Goal: Task Accomplishment & Management: Use online tool/utility

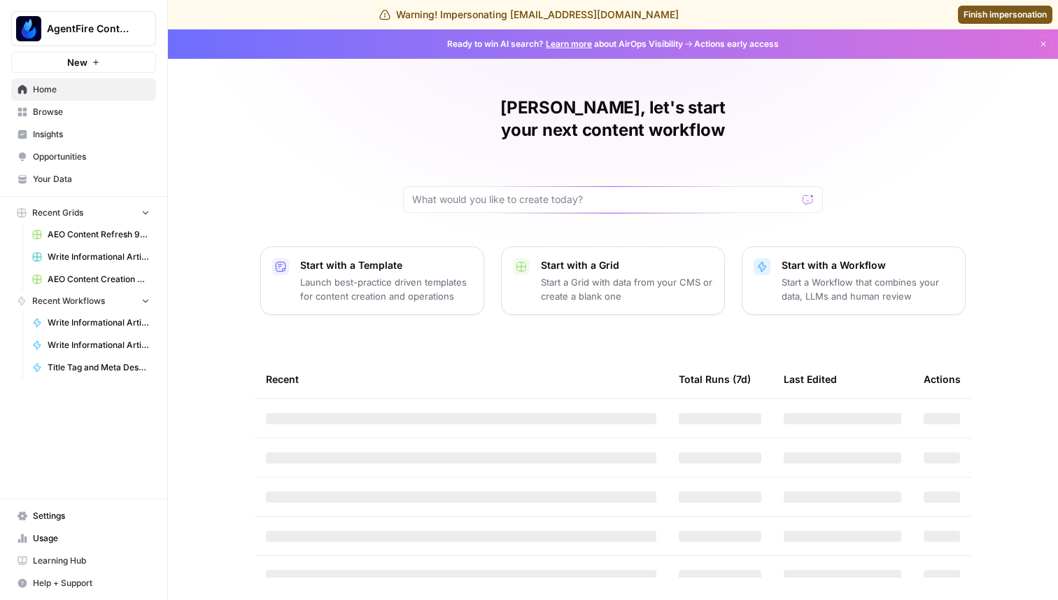
click at [50, 131] on span "Insights" at bounding box center [91, 134] width 117 height 13
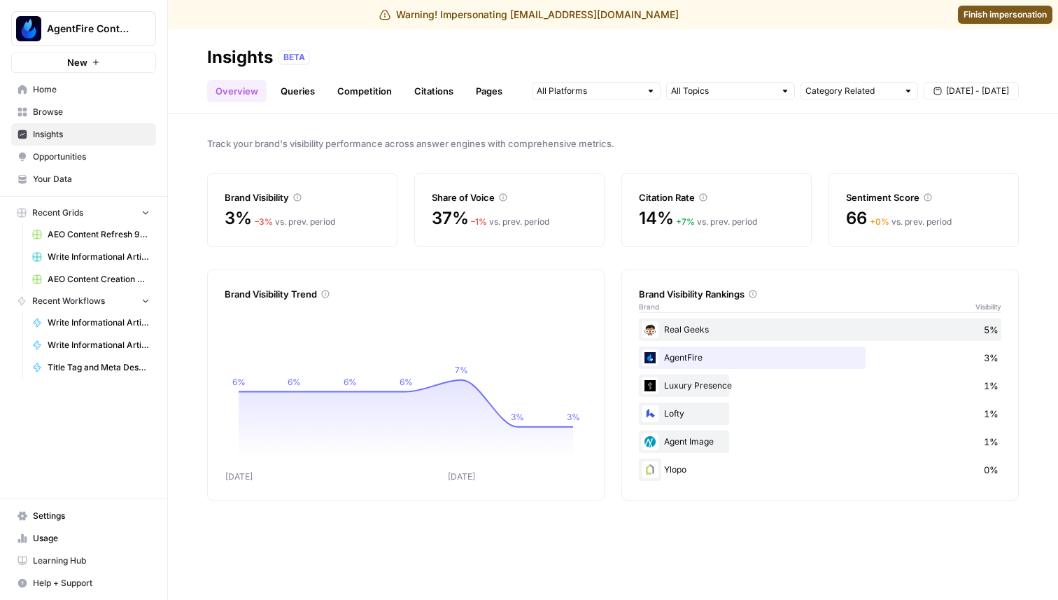
click at [48, 157] on span "Opportunities" at bounding box center [91, 156] width 117 height 13
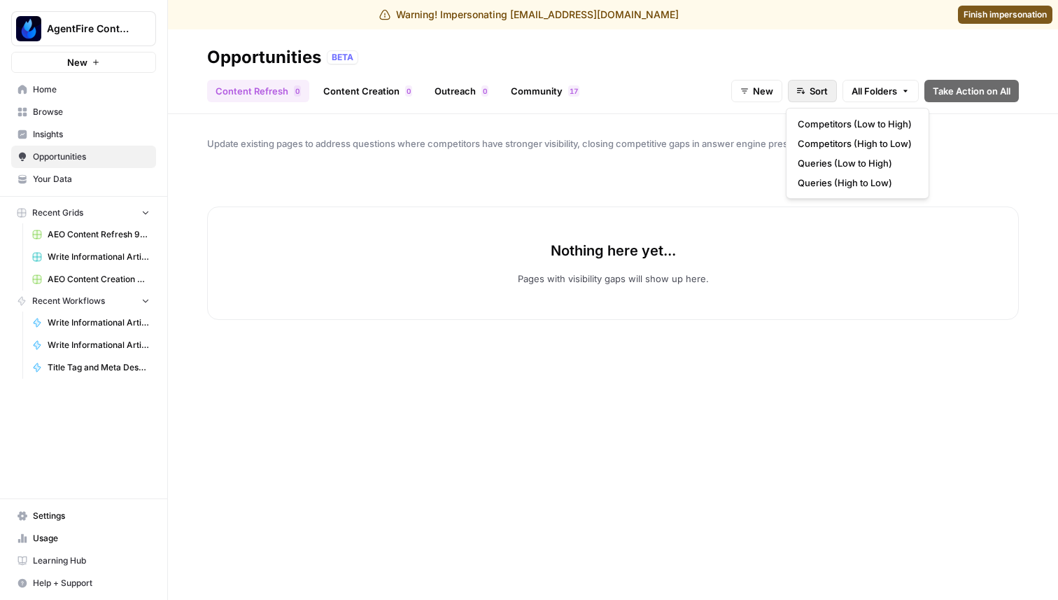
click at [814, 95] on span "Sort" at bounding box center [818, 91] width 18 height 14
click at [814, 94] on span "Sort" at bounding box center [818, 91] width 18 height 14
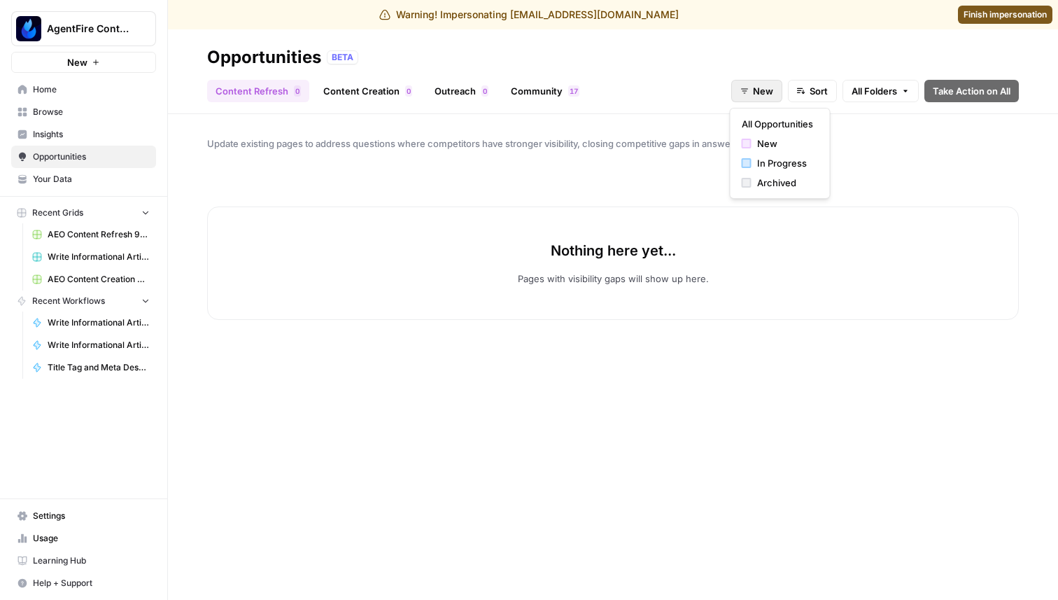
click at [777, 90] on button "New" at bounding box center [756, 91] width 51 height 22
click at [774, 163] on span "In Progress" at bounding box center [785, 163] width 56 height 14
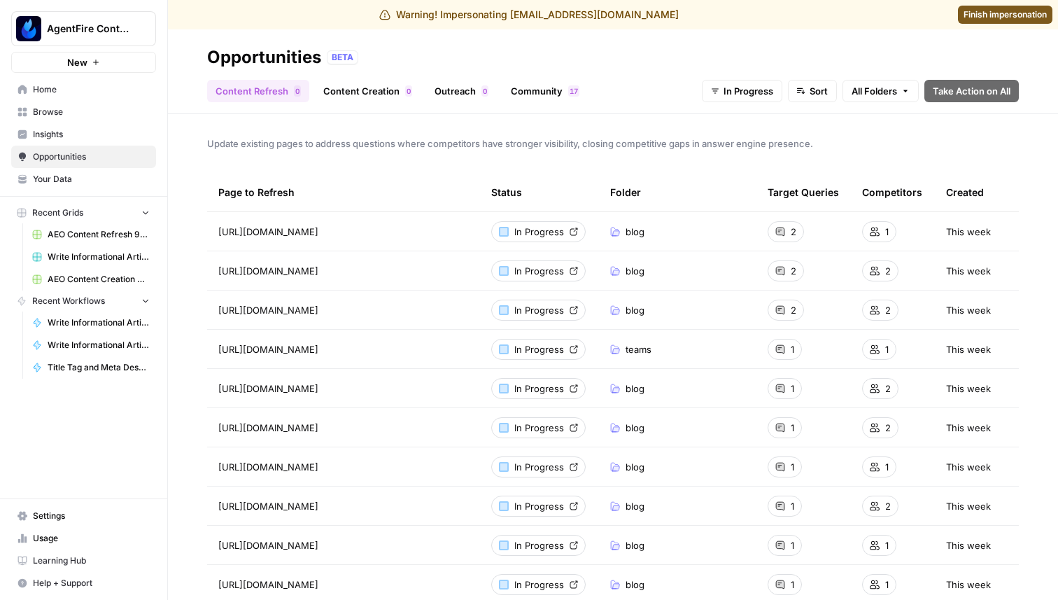
click at [551, 227] on span "In Progress" at bounding box center [539, 232] width 50 height 14
click at [377, 86] on link "Content Creation 0" at bounding box center [368, 91] width 106 height 22
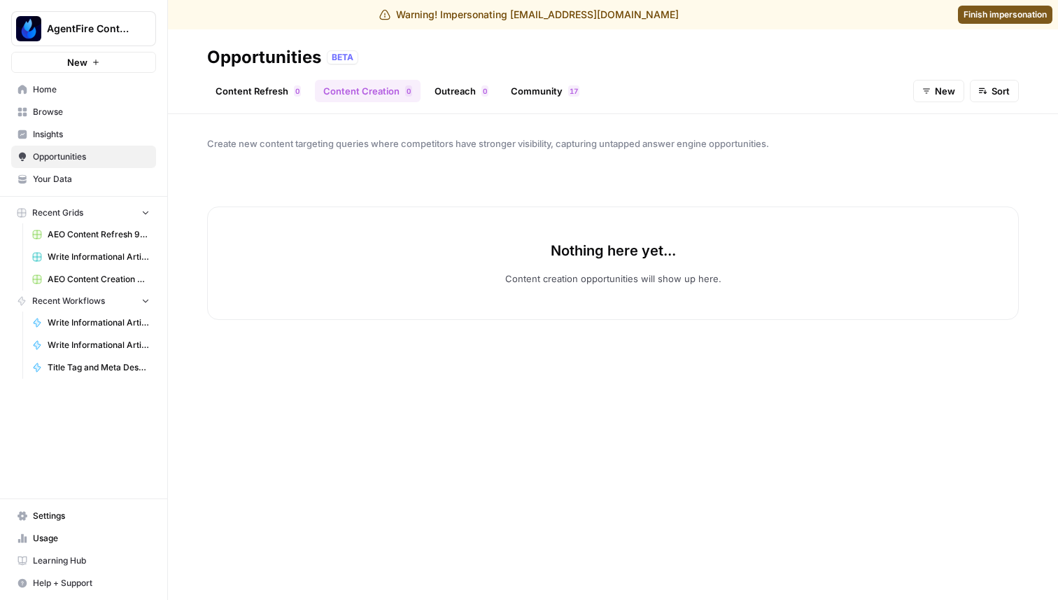
click at [933, 101] on button "New" at bounding box center [938, 91] width 51 height 22
click at [934, 159] on div "button" at bounding box center [931, 163] width 10 height 10
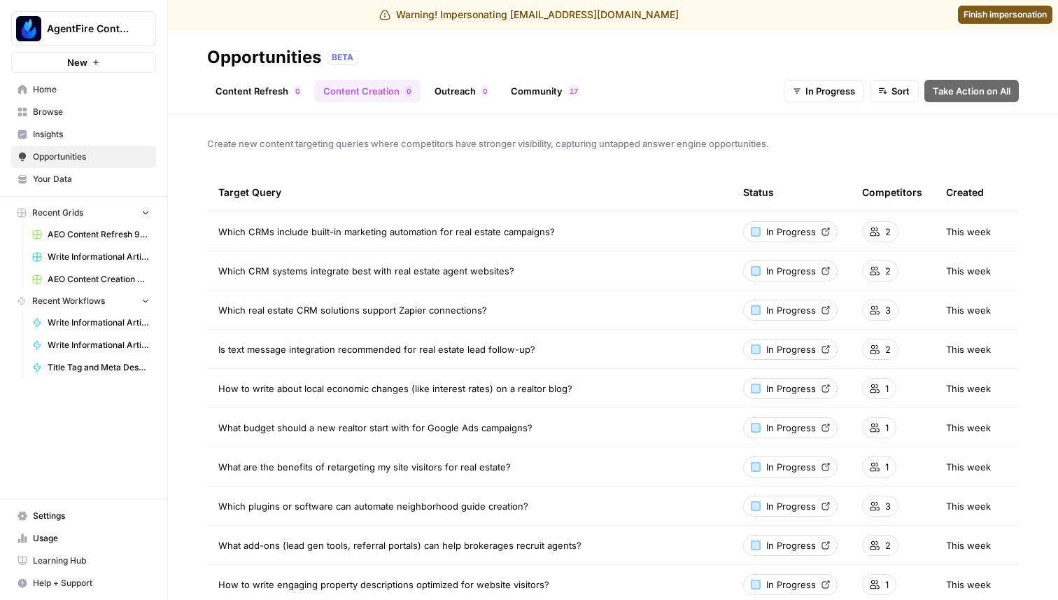
click at [805, 239] on link "In Progress" at bounding box center [790, 231] width 94 height 21
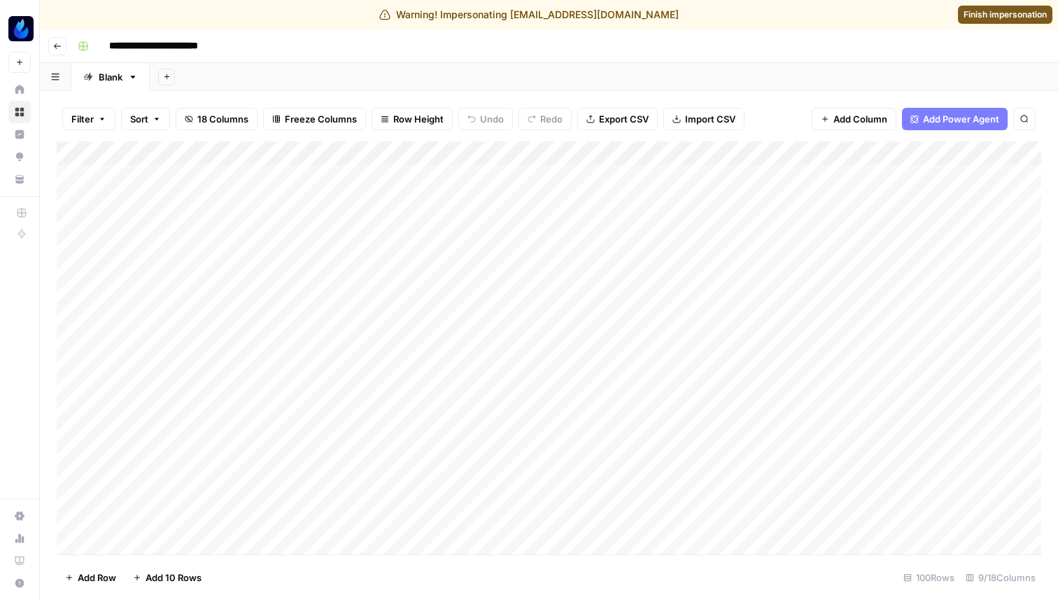
click at [548, 153] on div "Add Column" at bounding box center [549, 347] width 984 height 413
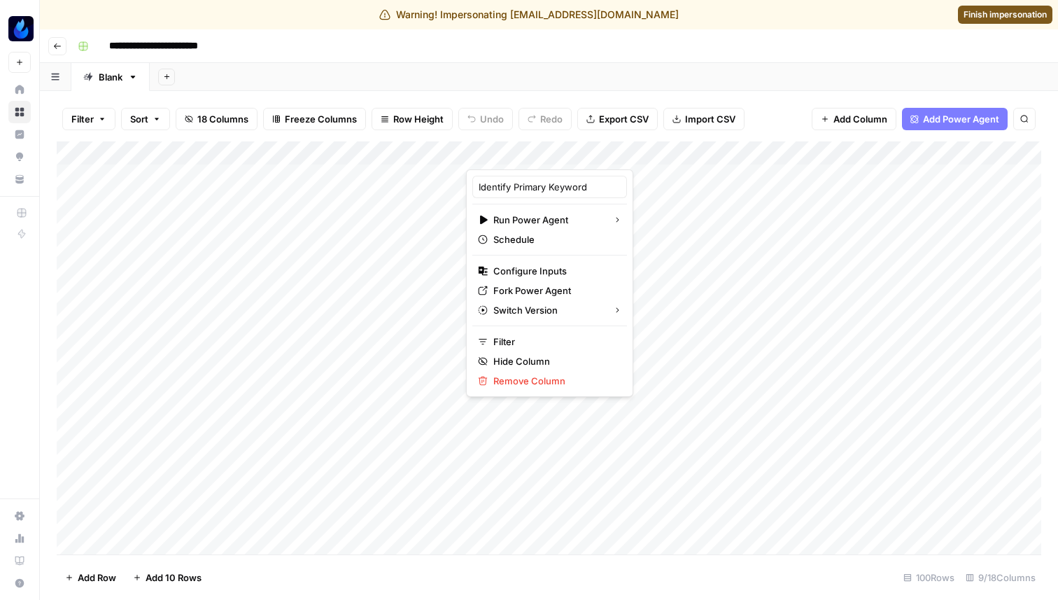
click at [611, 59] on header "**********" at bounding box center [549, 46] width 1018 height 34
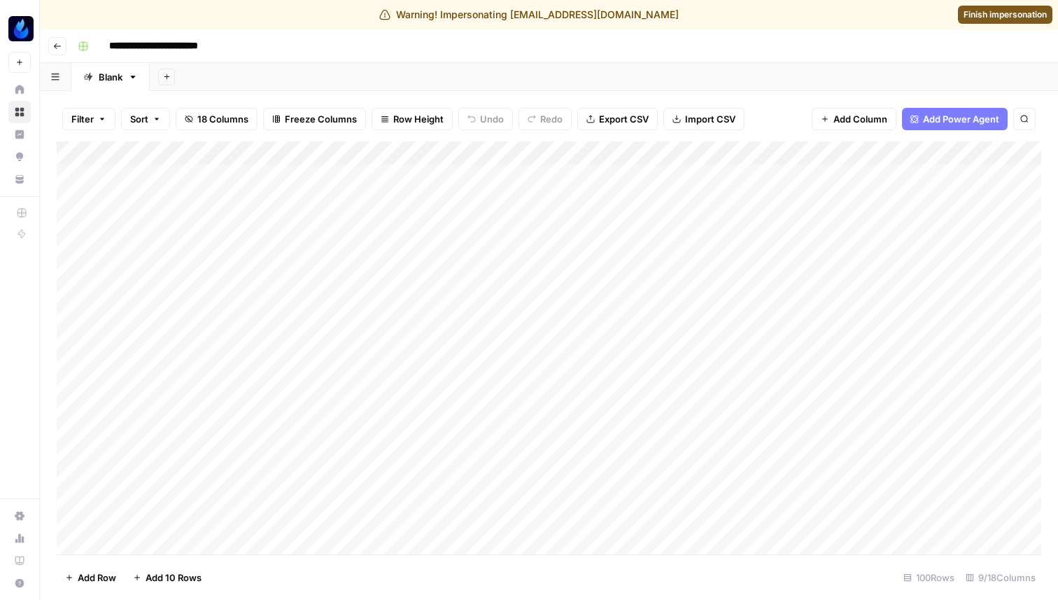
click at [993, 17] on span "Finish impersonation" at bounding box center [1004, 14] width 83 height 13
